Goal: Transaction & Acquisition: Purchase product/service

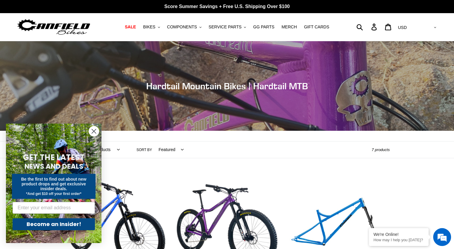
click at [93, 131] on circle "Close dialog" at bounding box center [94, 131] width 10 height 10
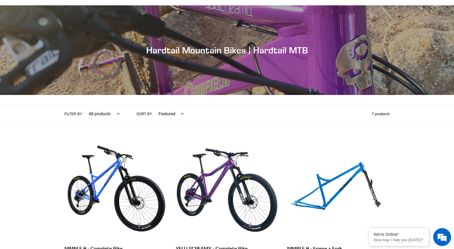
scroll to position [19, 0]
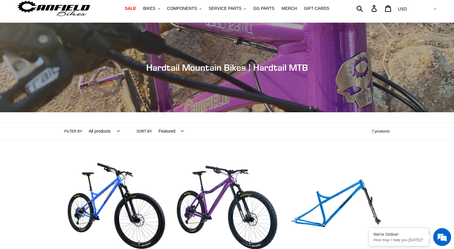
drag, startPoint x: 425, startPoint y: 170, endPoint x: 262, endPoint y: 122, distance: 170.2
click at [262, 122] on header "Collection: Hardtail Mountain Bikes | Hardtail MTB Filter by All products 29er …" at bounding box center [227, 81] width 454 height 117
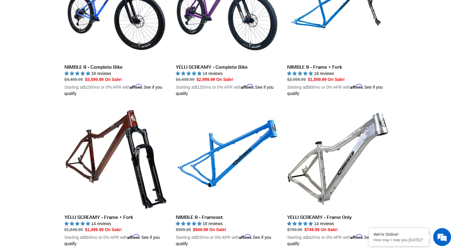
scroll to position [227, 0]
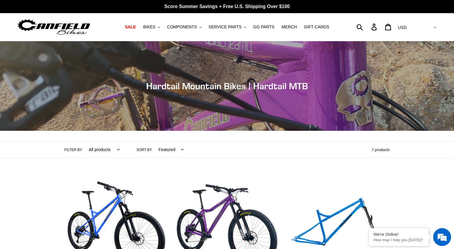
scroll to position [116, 0]
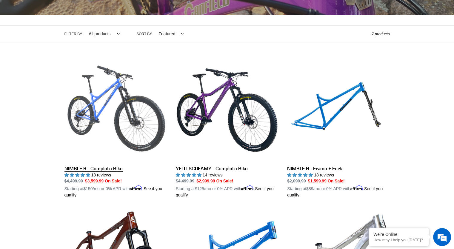
click at [87, 120] on link "NIMBLE 9 - Complete Bike" at bounding box center [115, 129] width 102 height 140
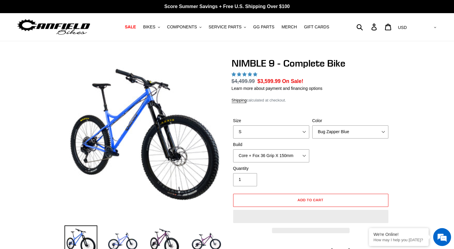
select select "highest-rating"
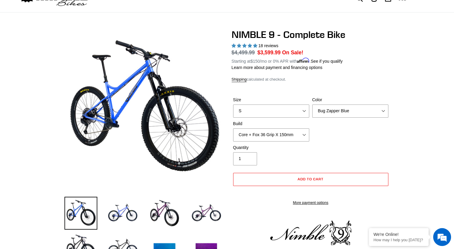
scroll to position [29, 0]
click at [281, 135] on select "Core + Fox 36 Grip X 150mm Pro + Fox 36 Grip X 150mm Core + RockShox Lyrik Ulti…" at bounding box center [271, 134] width 76 height 13
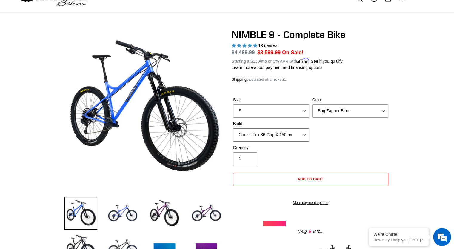
click at [281, 135] on select "Core + Fox 36 Grip X 150mm Pro + Fox 36 Grip X 150mm Core + RockShox Lyrik Ulti…" at bounding box center [271, 134] width 76 height 13
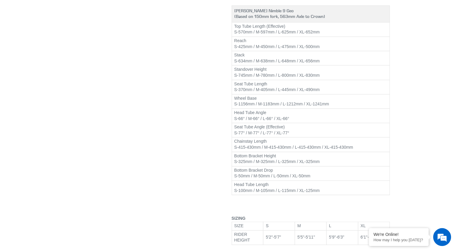
scroll to position [742, 0]
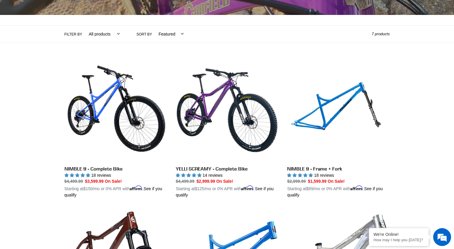
scroll to position [117, 0]
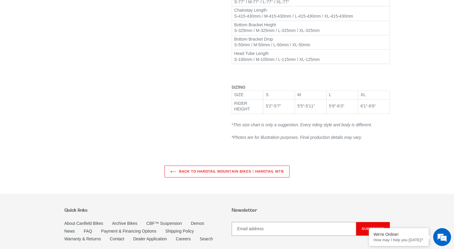
select select "highest-rating"
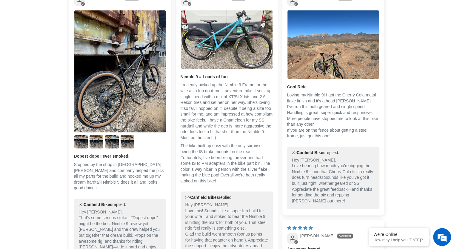
scroll to position [1185, 0]
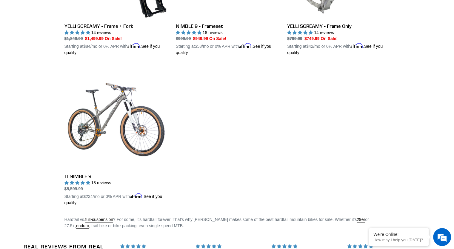
scroll to position [408, 0]
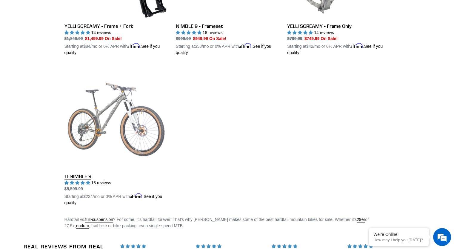
click at [97, 120] on link "TI NIMBLE 9" at bounding box center [115, 136] width 102 height 140
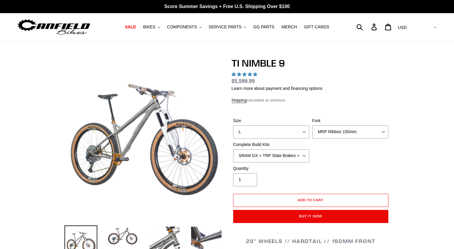
select select "highest-rating"
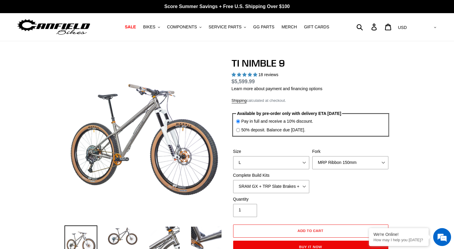
scroll to position [2, 0]
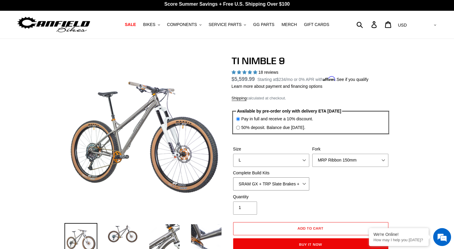
click at [271, 184] on select "SRAM GX + TRP Slate Brakes + Rotors + e13 LG-1 Wheels SHIMANO XT + SHIMANO brak…" at bounding box center [271, 183] width 76 height 13
select select "SHIMANO XT + SHIMANO brakes + Rotors + e13 LG-1 Wheels"
click at [233, 177] on select "SRAM GX + TRP Slate Brakes + Rotors + e13 LG-1 Wheels SHIMANO XT + SHIMANO brak…" at bounding box center [271, 183] width 76 height 13
click at [275, 178] on select "SRAM GX + TRP Slate Brakes + Rotors + e13 LG-1 Wheels SHIMANO XT + SHIMANO brak…" at bounding box center [271, 183] width 76 height 13
click at [350, 183] on div "Size S M L XL / XXL (Specify at checkout) Fork MRP Ribbon 150mm RockShox Lyrik …" at bounding box center [311, 170] width 158 height 48
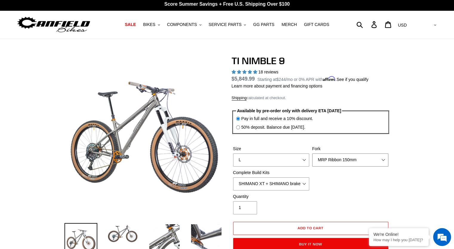
click at [352, 166] on select "MRP Ribbon 150mm RockShox Lyrik 150mm Fox Factory 36 150mm Cane Creek Helm 150m…" at bounding box center [350, 159] width 76 height 13
click at [312, 153] on select "MRP Ribbon 150mm RockShox Lyrik 150mm Fox Factory 36 150mm Cane Creek Helm 150m…" at bounding box center [350, 159] width 76 height 13
click at [351, 148] on label "Fork" at bounding box center [350, 149] width 76 height 6
click at [351, 153] on select "MRP Ribbon 150mm RockShox Lyrik 150mm Fox Factory 36 150mm Cane Creek Helm 150m…" at bounding box center [350, 159] width 76 height 13
click at [351, 157] on select "MRP Ribbon 150mm RockShox Lyrik 150mm Fox Factory 36 150mm Cane Creek Helm 150m…" at bounding box center [350, 159] width 76 height 13
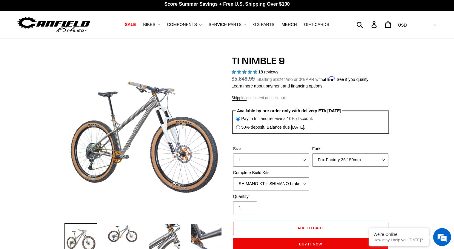
click at [312, 153] on select "MRP Ribbon 150mm RockShox Lyrik 150mm Fox Factory 36 150mm Cane Creek Helm 150m…" at bounding box center [350, 159] width 76 height 13
click at [355, 158] on select "MRP Ribbon 150mm RockShox Lyrik 150mm Fox Factory 36 150mm Cane Creek Helm 150m…" at bounding box center [350, 159] width 76 height 13
click at [312, 153] on select "MRP Ribbon 150mm RockShox Lyrik 150mm Fox Factory 36 150mm Cane Creek Helm 150m…" at bounding box center [350, 159] width 76 height 13
click at [358, 166] on select "MRP Ribbon 150mm RockShox Lyrik 150mm Fox Factory 36 150mm Cane Creek Helm 150m…" at bounding box center [350, 159] width 76 height 13
click at [312, 153] on select "MRP Ribbon 150mm RockShox Lyrik 150mm Fox Factory 36 150mm Cane Creek Helm 150m…" at bounding box center [350, 159] width 76 height 13
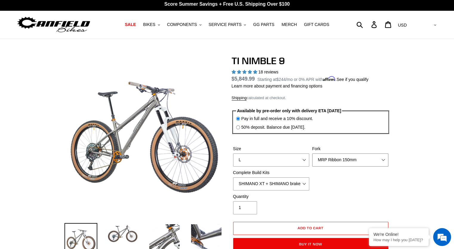
click at [355, 162] on select "MRP Ribbon 150mm RockShox Lyrik 150mm Fox Factory 36 150mm Cane Creek Helm 150m…" at bounding box center [350, 159] width 76 height 13
select select "Cane Creek Helm 150mm"
click at [312, 153] on select "MRP Ribbon 150mm RockShox Lyrik 150mm Fox Factory 36 150mm Cane Creek Helm 150m…" at bounding box center [350, 159] width 76 height 13
click at [301, 181] on select "SRAM GX + TRP Slate Brakes + Rotors + e13 LG-1 Wheels SHIMANO XT + SHIMANO brak…" at bounding box center [271, 183] width 76 height 13
click at [233, 177] on select "SRAM GX + TRP Slate Brakes + Rotors + e13 LG-1 Wheels SHIMANO XT + SHIMANO brak…" at bounding box center [271, 183] width 76 height 13
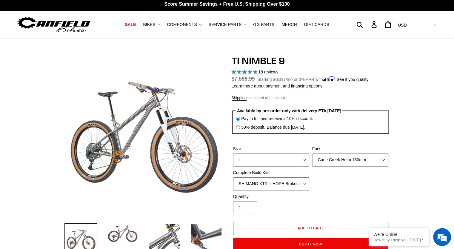
click at [289, 184] on select "SRAM GX + TRP Slate Brakes + Rotors + e13 LG-1 Wheels SHIMANO XT + SHIMANO brak…" at bounding box center [271, 183] width 76 height 13
click at [233, 177] on select "SRAM GX + TRP Slate Brakes + Rotors + e13 LG-1 Wheels SHIMANO XT + SHIMANO brak…" at bounding box center [271, 183] width 76 height 13
click at [291, 192] on div "Size S M L XL / XXL (Specify at checkout) Fork MRP Ribbon 150mm RockShox Lyrik …" at bounding box center [311, 170] width 158 height 48
click at [293, 186] on select "SRAM GX + TRP Slate Brakes + Rotors + e13 LG-1 Wheels SHIMANO XT + SHIMANO brak…" at bounding box center [271, 183] width 76 height 13
select select "SRAM XO + Guide Brakes + Rotors + Atomik AL Wheels"
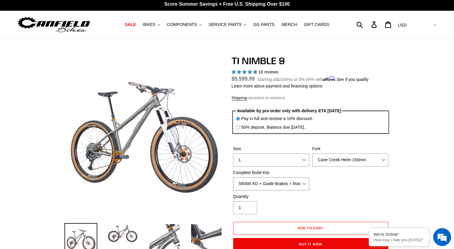
click at [233, 177] on select "SRAM GX + TRP Slate Brakes + Rotors + e13 LG-1 Wheels SHIMANO XT + SHIMANO brak…" at bounding box center [271, 183] width 76 height 13
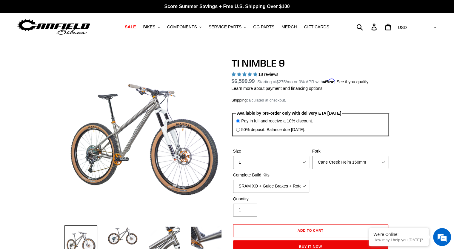
click at [303, 159] on select "S M L XL / XXL (Specify at checkout)" at bounding box center [271, 162] width 76 height 13
select select "XL / XXL (Specify at checkout)"
click at [233, 156] on select "S M L XL / XXL (Specify at checkout)" at bounding box center [271, 162] width 76 height 13
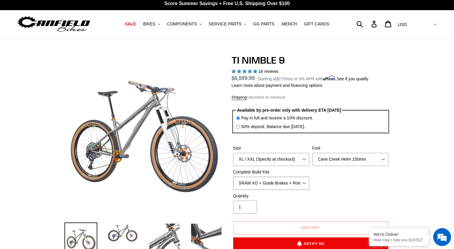
click at [286, 185] on select "SRAM GX + TRP Slate Brakes + Rotors + e13 LG-1 Wheels SHIMANO XT + SHIMANO brak…" at bounding box center [271, 183] width 76 height 13
click at [233, 177] on select "SRAM GX + TRP Slate Brakes + Rotors + e13 LG-1 Wheels SHIMANO XT + SHIMANO brak…" at bounding box center [271, 183] width 76 height 13
click at [289, 182] on select "SRAM GX + TRP Slate Brakes + Rotors + e13 LG-1 Wheels SHIMANO XT + SHIMANO brak…" at bounding box center [271, 183] width 76 height 13
click at [233, 177] on select "SRAM GX + TRP Slate Brakes + Rotors + e13 LG-1 Wheels SHIMANO XT + SHIMANO brak…" at bounding box center [271, 183] width 76 height 13
click at [288, 187] on select "SRAM GX + TRP Slate Brakes + Rotors + e13 LG-1 Wheels SHIMANO XT + SHIMANO brak…" at bounding box center [271, 183] width 76 height 13
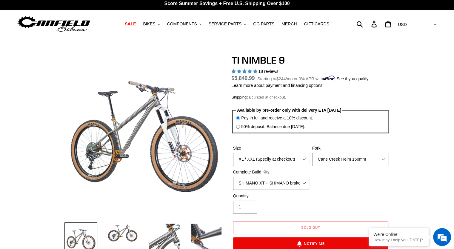
select select "SRAM GX + TRP Slate Brakes + Rotors + e13 LG-1 Wheels"
click at [233, 177] on select "SRAM GX + TRP Slate Brakes + Rotors + e13 LG-1 Wheels SHIMANO XT + SHIMANO brak…" at bounding box center [271, 183] width 76 height 13
click at [136, 26] on span "SALE" at bounding box center [130, 23] width 11 height 5
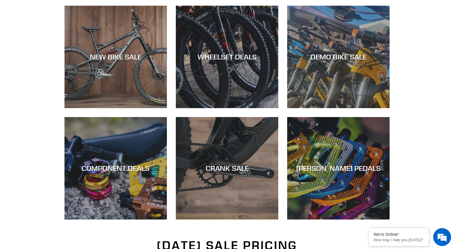
scroll to position [173, 0]
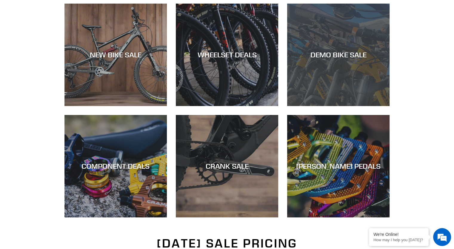
click at [301, 106] on div "DEMO BIKE SALE" at bounding box center [338, 106] width 102 height 0
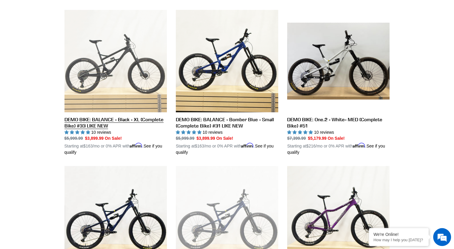
click at [87, 122] on link "DEMO BIKE: BALANCE - Black - XL (Complete Bike) #33 LIKE NEW" at bounding box center [115, 83] width 102 height 146
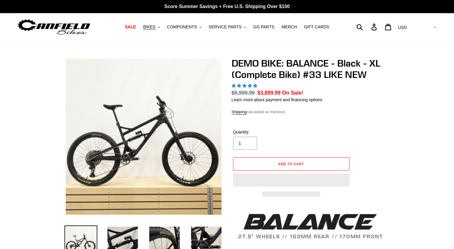
select select "highest-rating"
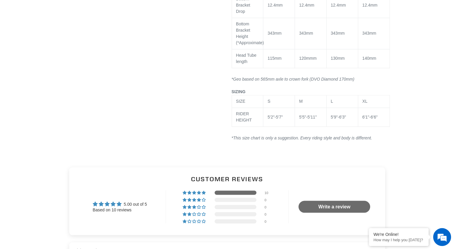
scroll to position [992, 0]
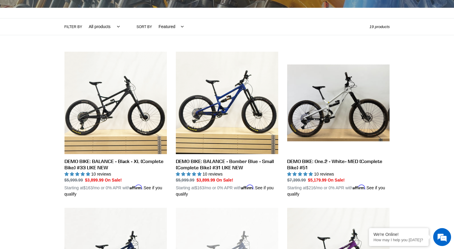
scroll to position [123, 0]
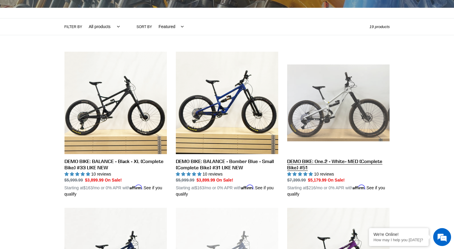
click at [355, 152] on link "DEMO BIKE: One.2 - White- MED (Complete Bike) #51" at bounding box center [338, 125] width 102 height 146
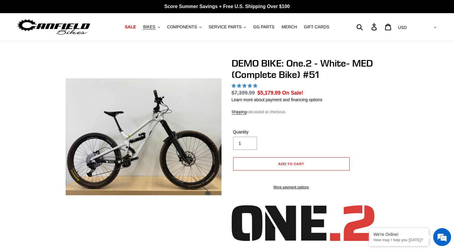
select select "highest-rating"
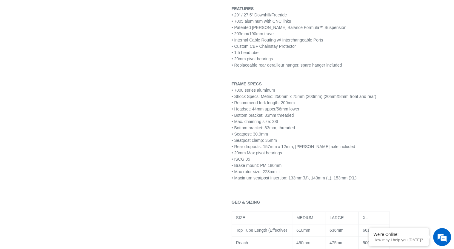
scroll to position [851, 0]
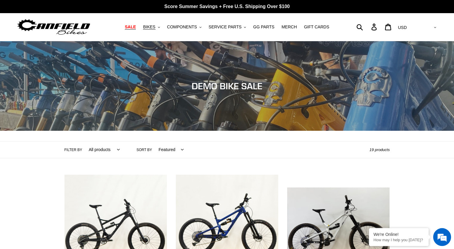
click at [136, 26] on span "SALE" at bounding box center [130, 26] width 11 height 5
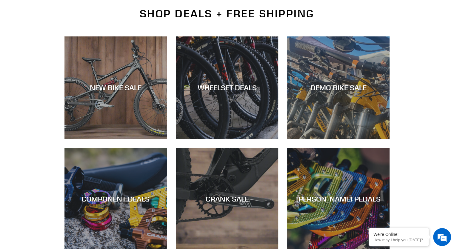
scroll to position [139, 0]
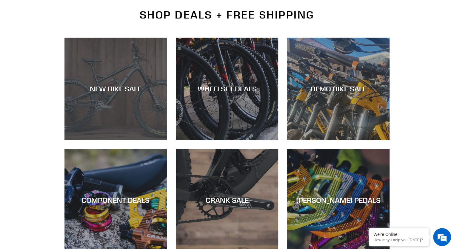
click at [121, 140] on div "NEW BIKE SALE" at bounding box center [115, 140] width 102 height 0
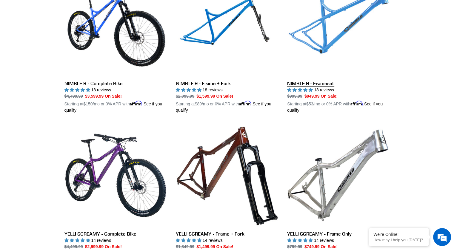
click at [325, 39] on link "NIMBLE 9 - Frameset" at bounding box center [338, 44] width 102 height 140
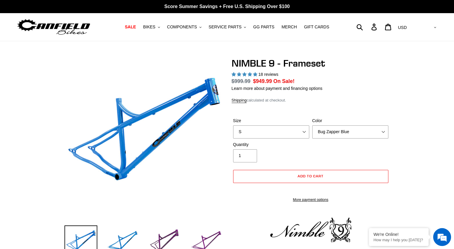
select select "highest-rating"
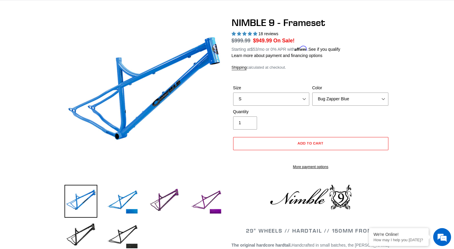
scroll to position [41, 0]
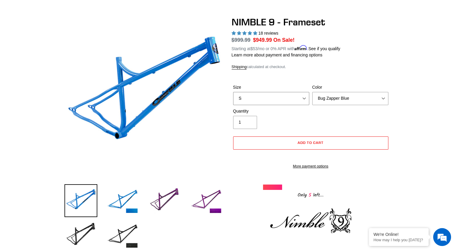
click at [299, 98] on select "S M L XL" at bounding box center [271, 98] width 76 height 13
select select "XL"
click at [233, 92] on select "S M L XL" at bounding box center [271, 98] width 76 height 13
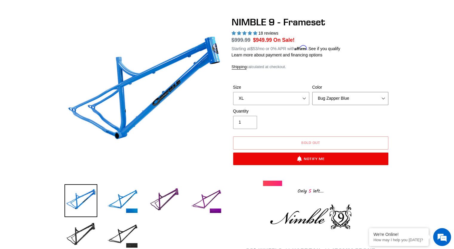
click at [339, 95] on select "Bug Zapper Blue Purple Haze -Sold Out Galaxy Black" at bounding box center [350, 98] width 76 height 13
click at [312, 92] on select "Bug Zapper Blue Purple Haze -Sold Out Galaxy Black" at bounding box center [350, 98] width 76 height 13
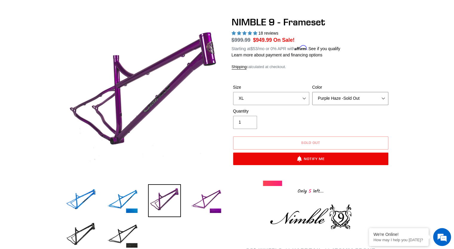
click at [342, 98] on select "Bug Zapper Blue Purple Haze -Sold Out Galaxy Black" at bounding box center [350, 98] width 76 height 13
select select "Galaxy Black"
click at [312, 92] on select "Bug Zapper Blue Purple Haze -Sold Out Galaxy Black" at bounding box center [350, 98] width 76 height 13
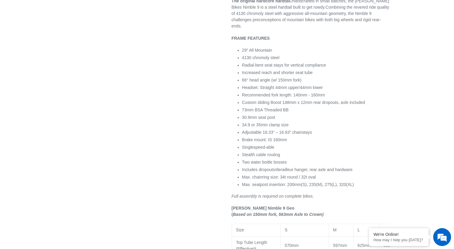
scroll to position [317, 0]
